Goal: Information Seeking & Learning: Learn about a topic

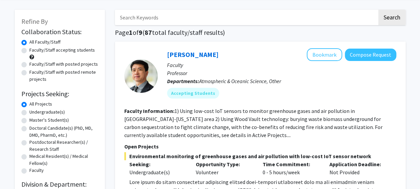
scroll to position [27, 0]
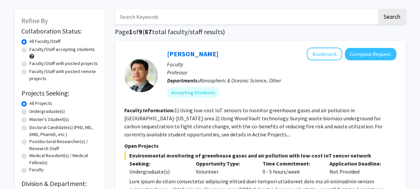
click at [46, 110] on label "Undergraduate(s)" at bounding box center [46, 111] width 35 height 7
click at [34, 110] on input "Undergraduate(s)" at bounding box center [31, 110] width 4 height 4
radio input "true"
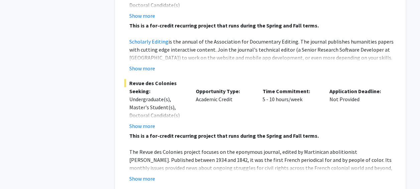
scroll to position [1482, 0]
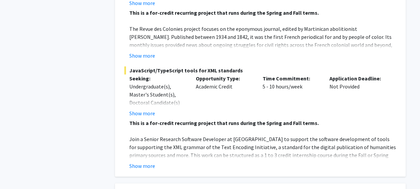
radio input "true"
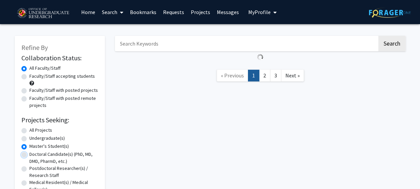
click at [29, 150] on input "Doctoral Candidate(s) (PhD, MD, DMD, PharmD, etc.)" at bounding box center [31, 152] width 4 height 4
radio input "true"
click at [29, 165] on input "Postdoctoral Researcher(s) / Research Staff" at bounding box center [31, 167] width 4 height 4
radio input "true"
click at [29, 179] on input "Medical Resident(s) / Medical Fellow(s)" at bounding box center [31, 181] width 4 height 4
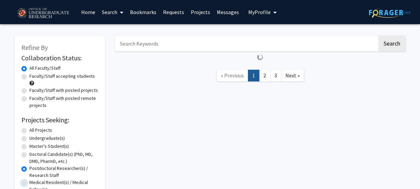
radio input "true"
click at [29, 126] on input "All Projects" at bounding box center [31, 128] width 4 height 4
radio input "true"
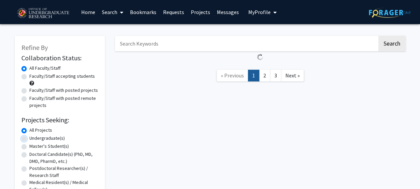
click at [29, 134] on input "Undergraduate(s)" at bounding box center [31, 136] width 4 height 4
radio input "true"
click at [29, 142] on input "Master's Student(s)" at bounding box center [31, 144] width 4 height 4
radio input "true"
click at [29, 150] on input "Doctoral Candidate(s) (PhD, MD, DMD, PharmD, etc.)" at bounding box center [31, 152] width 4 height 4
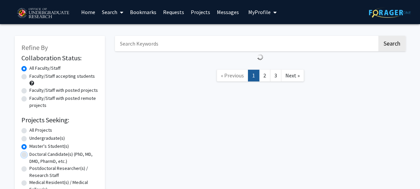
radio input "true"
click at [29, 165] on input "Postdoctoral Researcher(s) / Research Staff" at bounding box center [31, 167] width 4 height 4
radio input "true"
radio input "false"
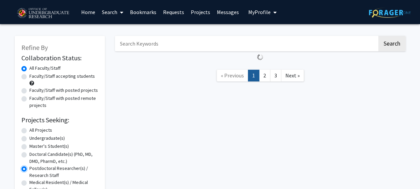
radio input "false"
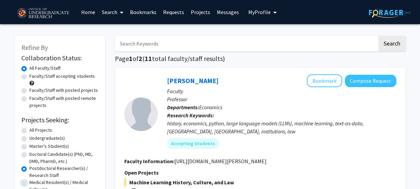
click at [29, 179] on input "Medical Resident(s) / Medical Fellow(s)" at bounding box center [31, 181] width 4 height 4
radio input "true"
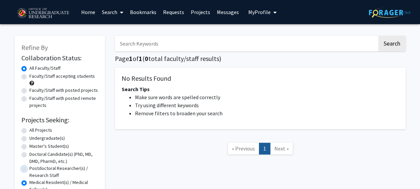
click at [29, 165] on input "Postdoctoral Researcher(s) / Research Staff" at bounding box center [31, 167] width 4 height 4
radio input "true"
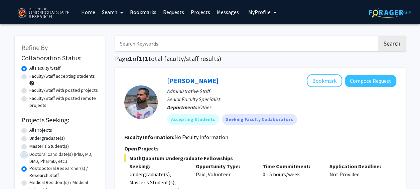
click at [29, 150] on input "Doctoral Candidate(s) (PhD, MD, DMD, PharmD, etc.)" at bounding box center [31, 152] width 4 height 4
radio input "true"
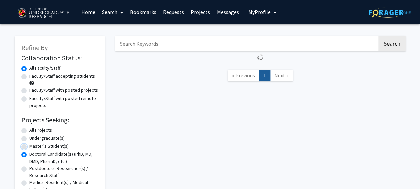
click at [29, 142] on input "Master's Student(s)" at bounding box center [31, 144] width 4 height 4
radio input "true"
click at [29, 134] on input "Undergraduate(s)" at bounding box center [31, 136] width 4 height 4
radio input "true"
click at [29, 126] on input "All Projects" at bounding box center [31, 128] width 4 height 4
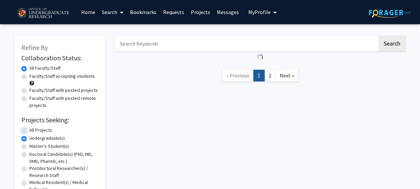
radio input "true"
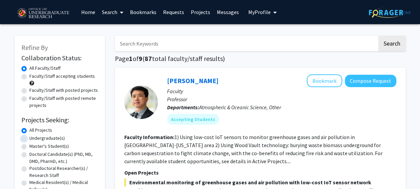
click at [29, 134] on input "Undergraduate(s)" at bounding box center [31, 136] width 4 height 4
radio input "true"
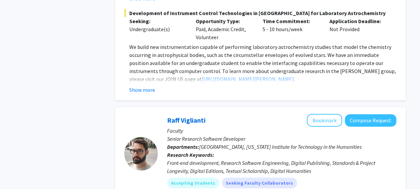
scroll to position [1074, 0]
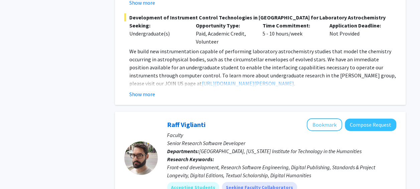
drag, startPoint x: 420, startPoint y: 68, endPoint x: 415, endPoint y: 86, distance: 18.7
drag, startPoint x: 415, startPoint y: 86, endPoint x: 416, endPoint y: 90, distance: 3.7
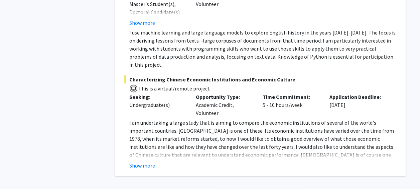
scroll to position [3213, 0]
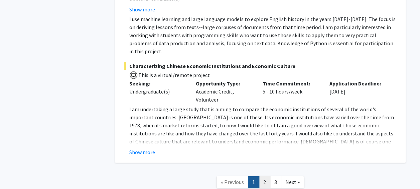
click at [267, 176] on link "2" at bounding box center [264, 182] width 11 height 12
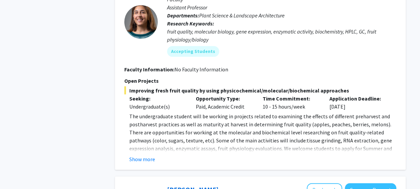
scroll to position [1943, 0]
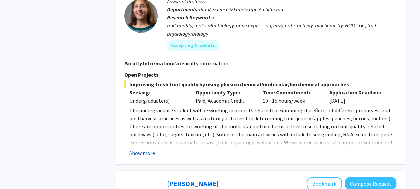
click at [144, 149] on button "Show more" at bounding box center [142, 153] width 26 height 8
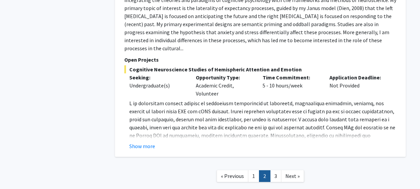
scroll to position [2312, 0]
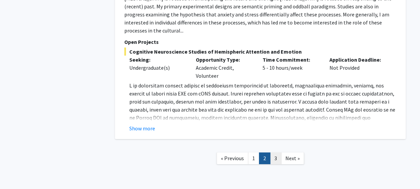
click at [274, 152] on link "3" at bounding box center [275, 158] width 11 height 12
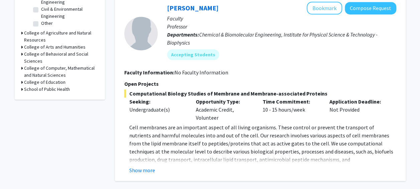
scroll to position [241, 0]
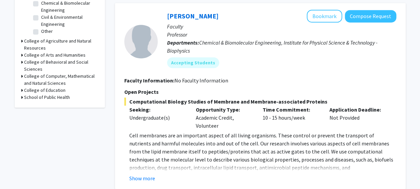
click at [245, 154] on p "Cell membranes are an important aspect of all living organisms. These control o…" at bounding box center [262, 171] width 267 height 80
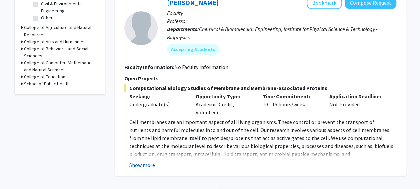
click at [140, 165] on button "Show more" at bounding box center [142, 164] width 26 height 8
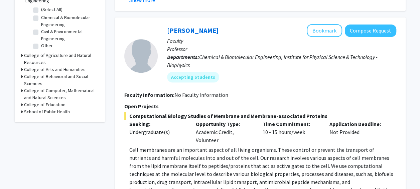
scroll to position [173, 0]
